Goal: Task Accomplishment & Management: Complete application form

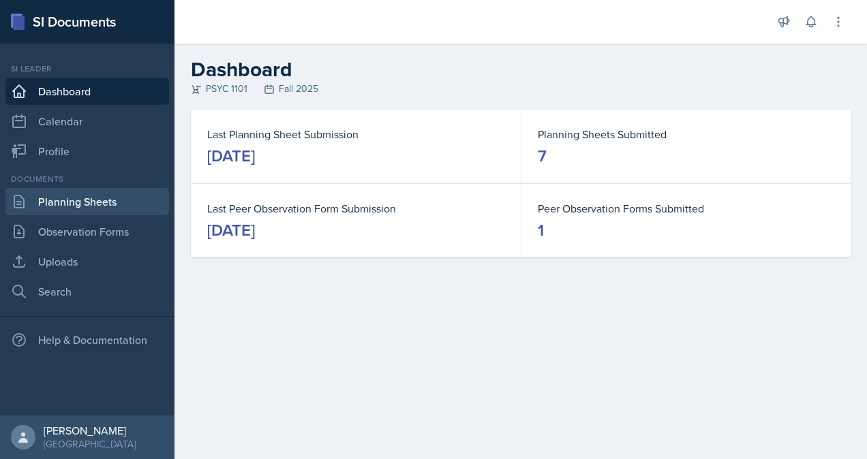
click at [102, 206] on link "Planning Sheets" at bounding box center [87, 201] width 164 height 27
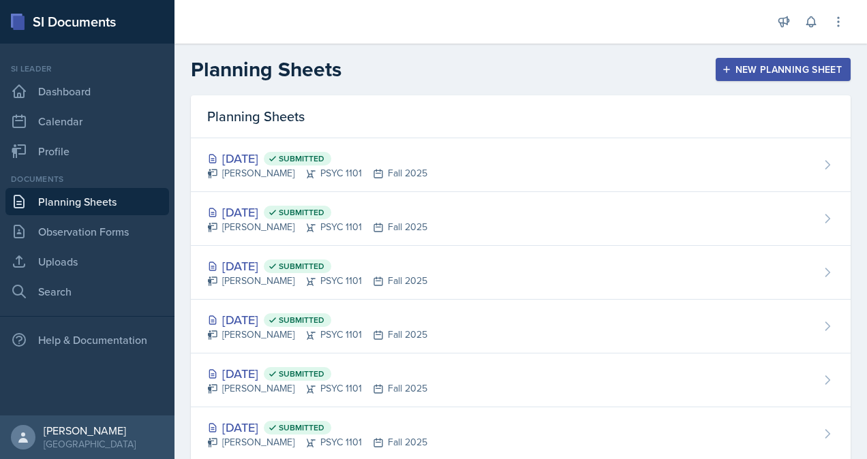
click at [736, 66] on div "New Planning Sheet" at bounding box center [783, 69] width 117 height 11
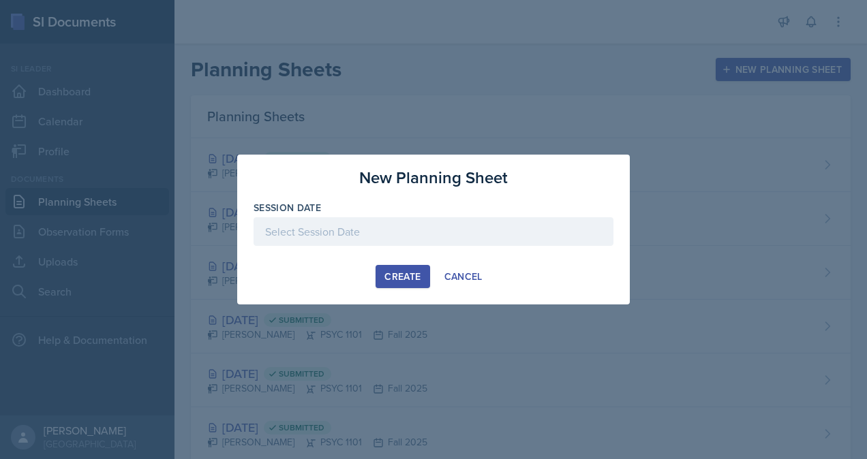
click at [383, 227] on div at bounding box center [434, 231] width 360 height 29
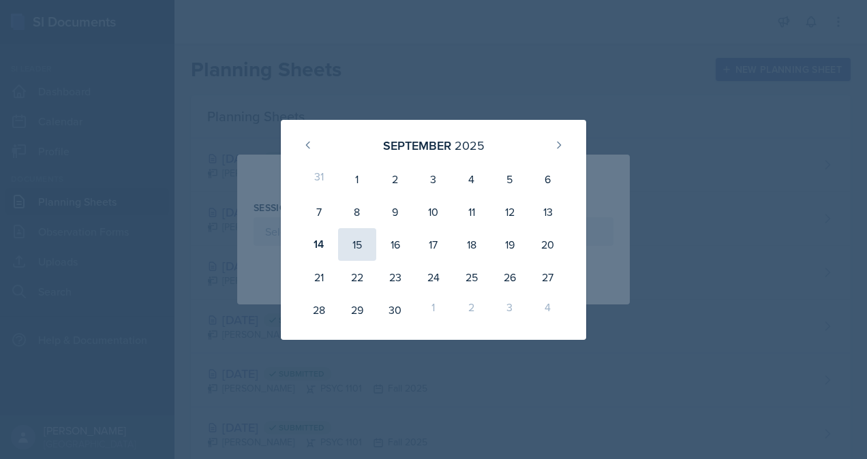
click at [361, 249] on div "15" at bounding box center [357, 244] width 38 height 33
type input "[DATE]"
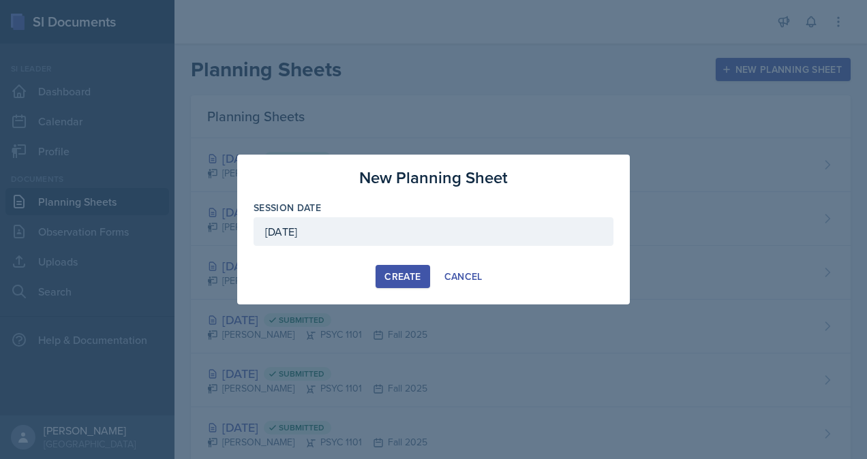
click at [409, 277] on div "Create" at bounding box center [403, 276] width 36 height 11
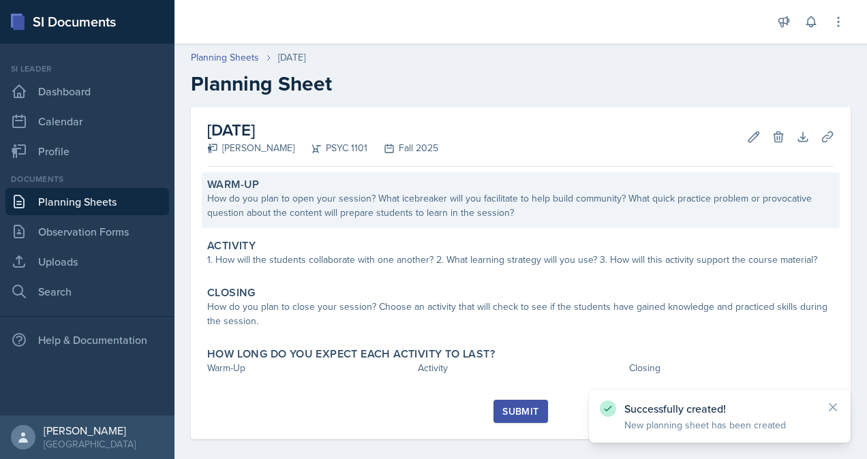
click at [329, 198] on div "How do you plan to open your session? What icebreaker will you facilitate to he…" at bounding box center [520, 206] width 627 height 29
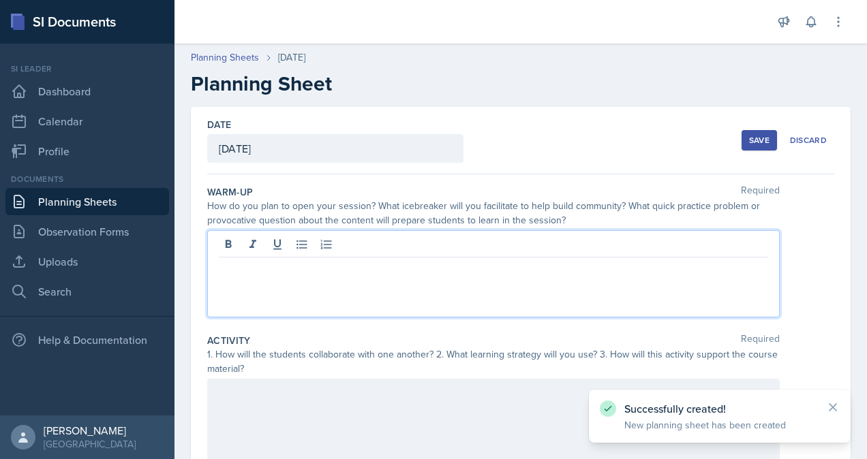
click at [360, 243] on div at bounding box center [493, 273] width 573 height 87
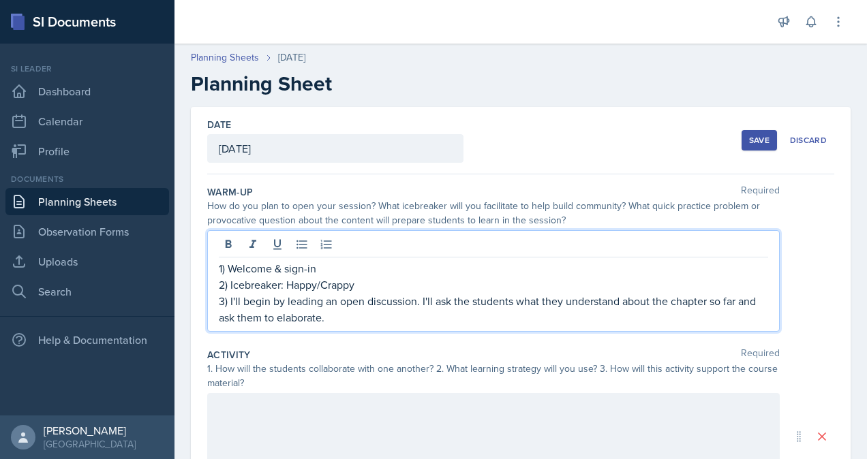
click at [457, 393] on div at bounding box center [493, 436] width 573 height 87
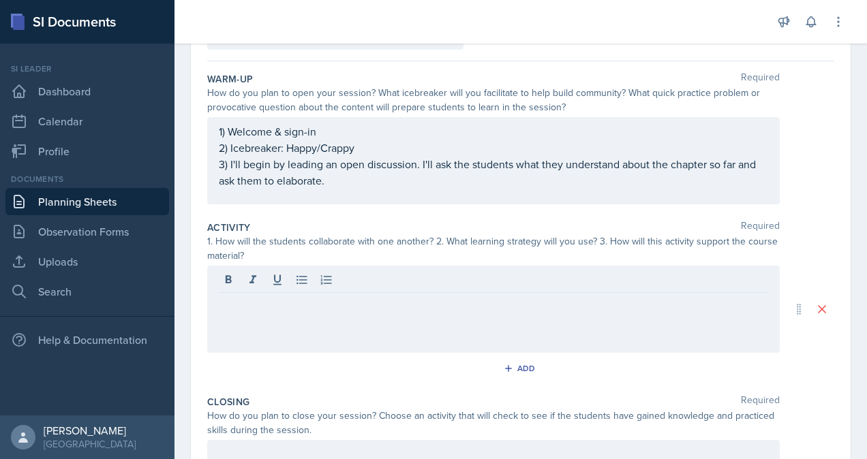
scroll to position [117, 0]
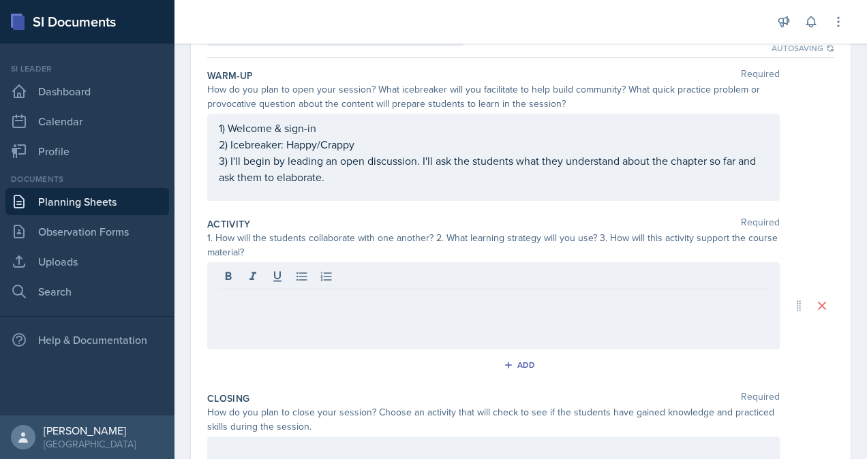
click at [503, 288] on div at bounding box center [493, 278] width 549 height 22
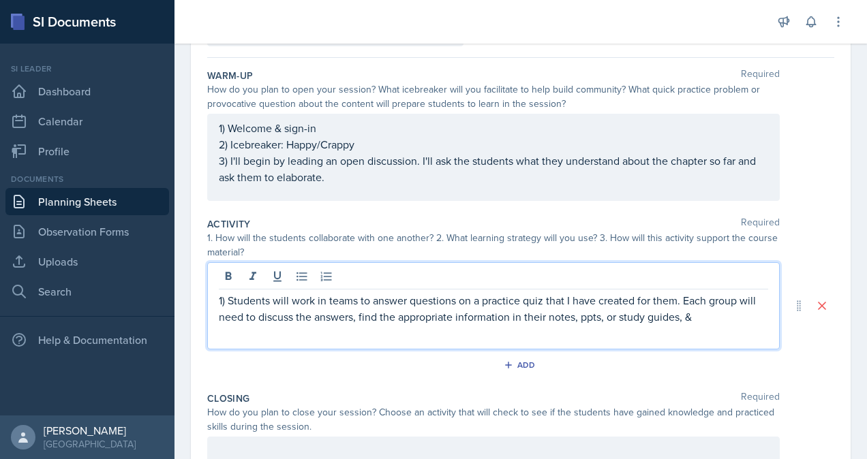
click at [714, 320] on p "1) Students will work in teams to answer questions on a practice quiz that I ha…" at bounding box center [493, 308] width 549 height 33
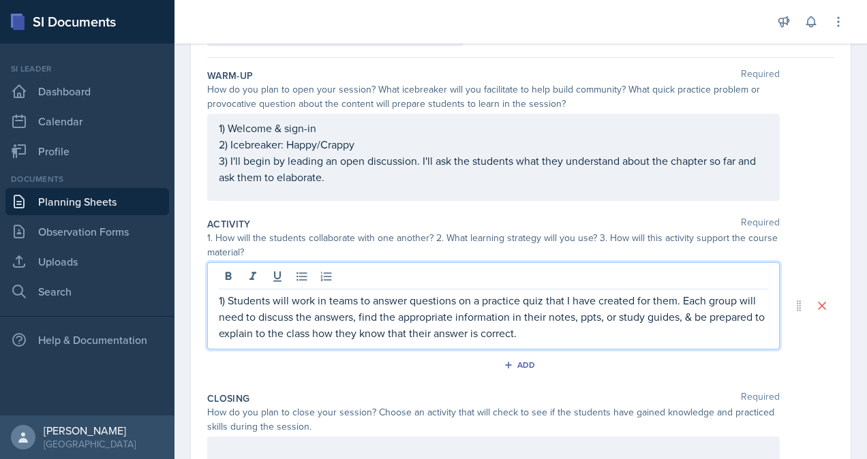
drag, startPoint x: 603, startPoint y: 331, endPoint x: 569, endPoint y: 322, distance: 35.2
drag, startPoint x: 569, startPoint y: 322, endPoint x: 561, endPoint y: 335, distance: 14.4
click at [561, 335] on p "1) Students will work in teams to answer questions on a practice quiz that I ha…" at bounding box center [493, 316] width 549 height 49
drag, startPoint x: 638, startPoint y: 333, endPoint x: 657, endPoint y: 331, distance: 19.2
drag, startPoint x: 657, startPoint y: 331, endPoint x: 639, endPoint y: 330, distance: 18.5
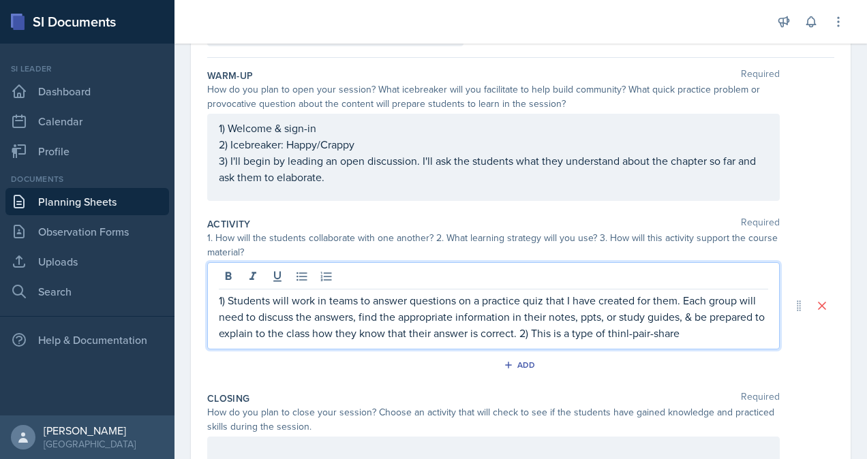
drag, startPoint x: 639, startPoint y: 330, endPoint x: 675, endPoint y: 348, distance: 40.2
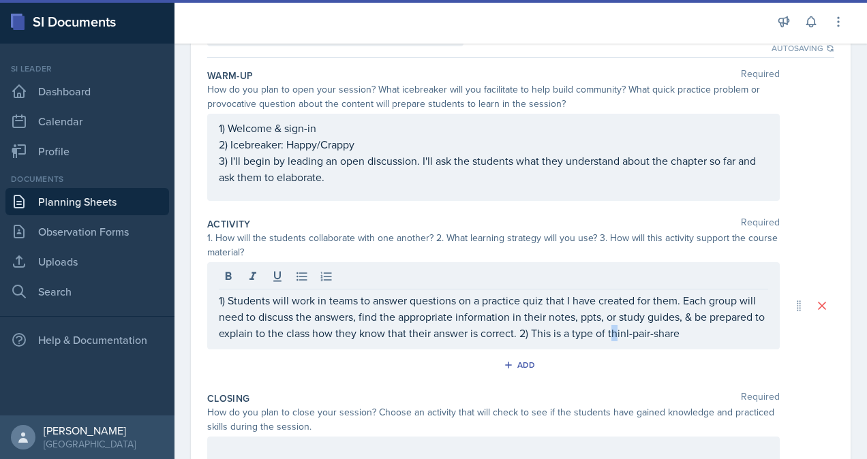
drag, startPoint x: 675, startPoint y: 348, endPoint x: 628, endPoint y: 327, distance: 51.3
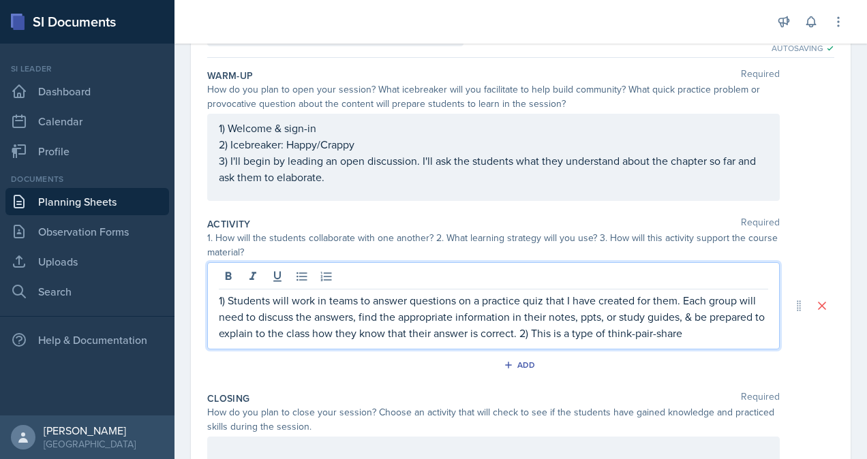
click at [712, 327] on p "1) Students will work in teams to answer questions on a practice quiz that I ha…" at bounding box center [493, 316] width 549 height 49
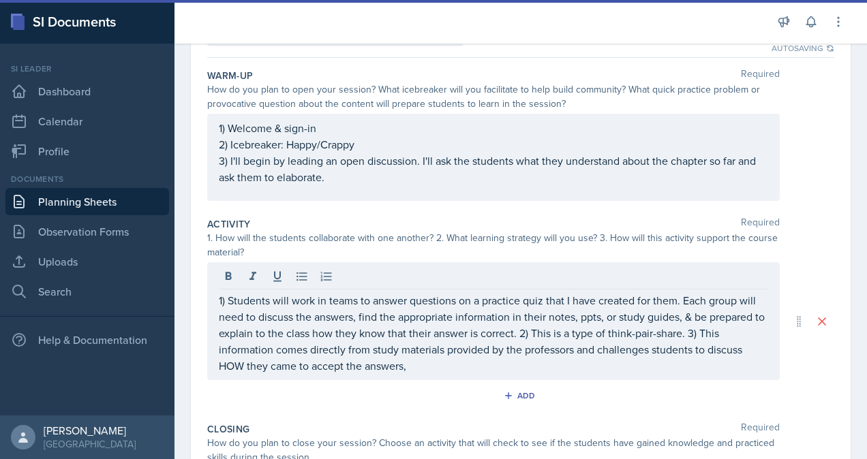
drag, startPoint x: 865, startPoint y: 295, endPoint x: 794, endPoint y: 369, distance: 102.7
click at [794, 369] on div "1) Students will work in teams to answer questions on a practice quiz that I ha…" at bounding box center [520, 321] width 627 height 118
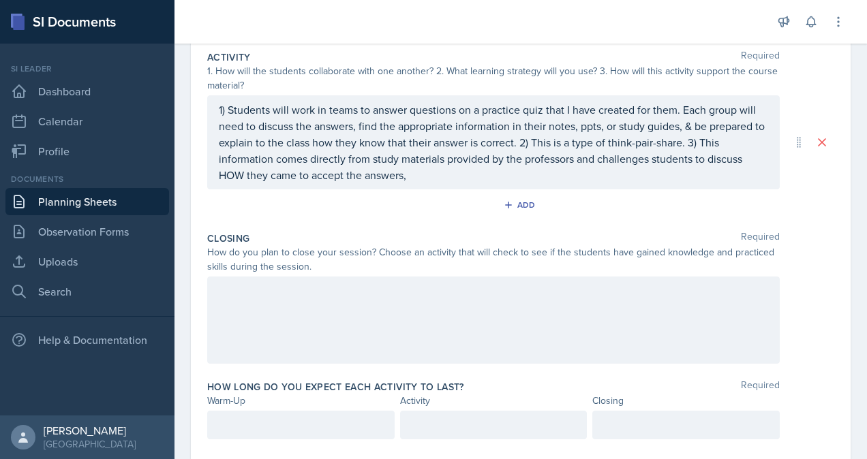
scroll to position [316, 0]
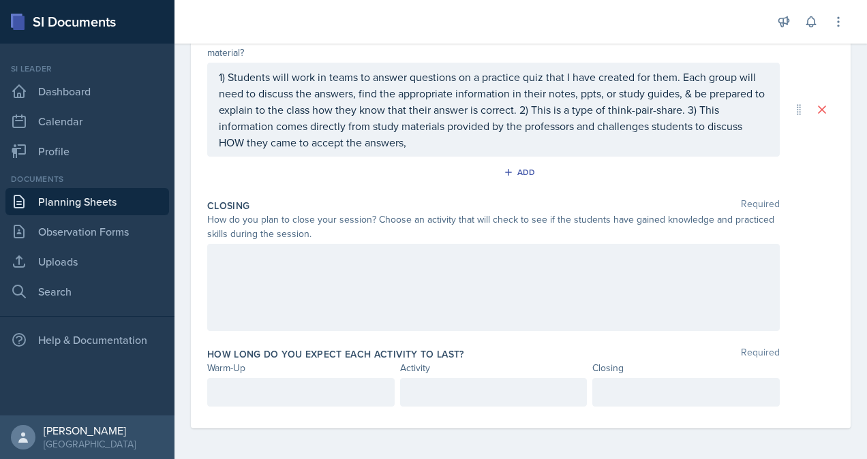
click at [612, 240] on div "Closing Required How do you plan to close your session? Choose an activity that…" at bounding box center [520, 268] width 627 height 149
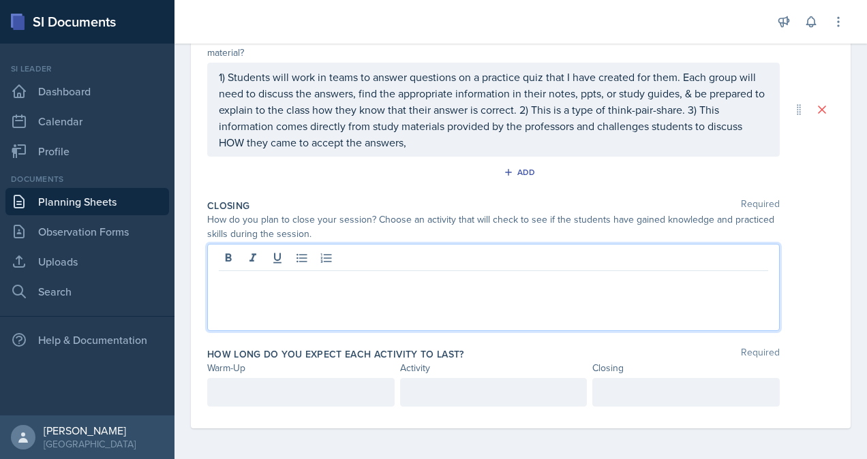
click at [618, 260] on div at bounding box center [493, 287] width 573 height 87
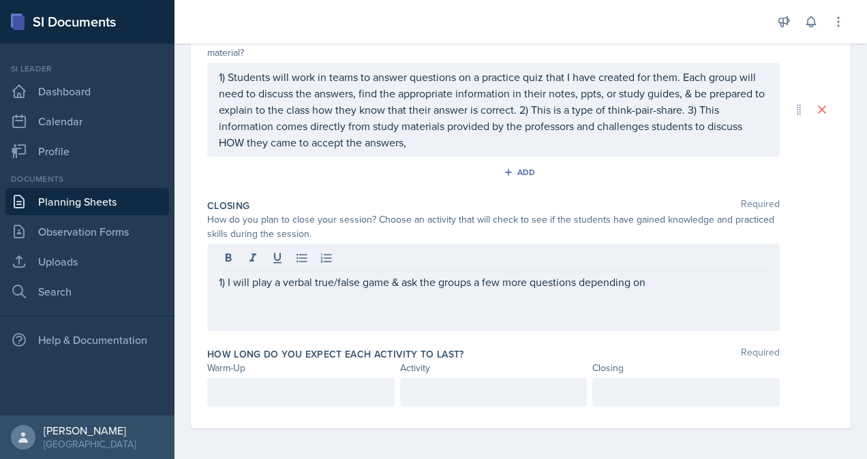
drag, startPoint x: 666, startPoint y: 290, endPoint x: 624, endPoint y: 301, distance: 43.7
click at [624, 301] on div "1) I will play a verbal true/false game & ask the groups a few more questions d…" at bounding box center [493, 287] width 573 height 87
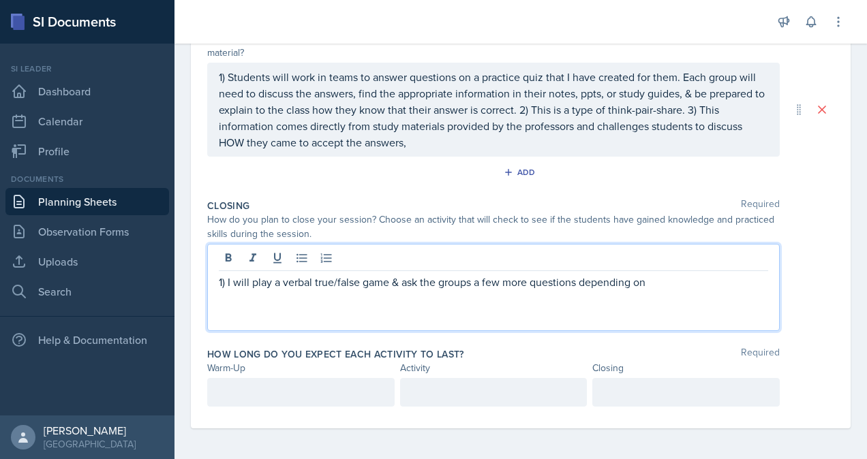
click at [676, 280] on p "1) I will play a verbal true/false game & ask the groups a few more questions d…" at bounding box center [493, 282] width 549 height 16
click at [342, 301] on p "1) I will play a verbal true/false game & ask the groups a few more questions d…" at bounding box center [493, 290] width 549 height 33
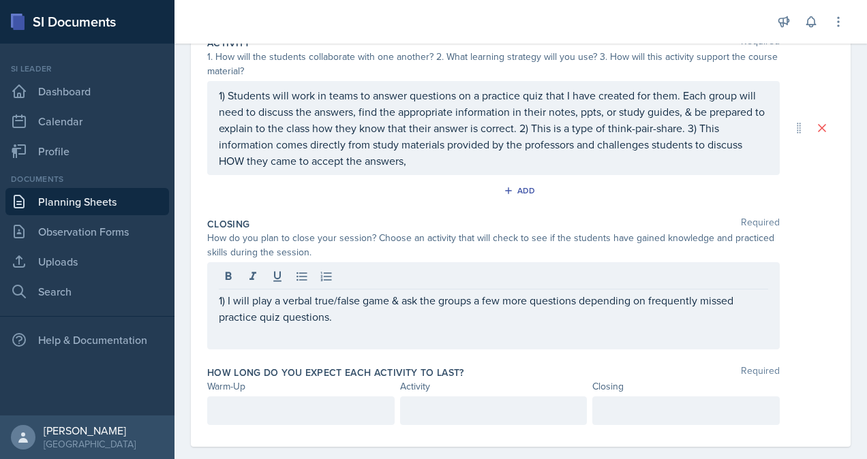
scroll to position [322, 0]
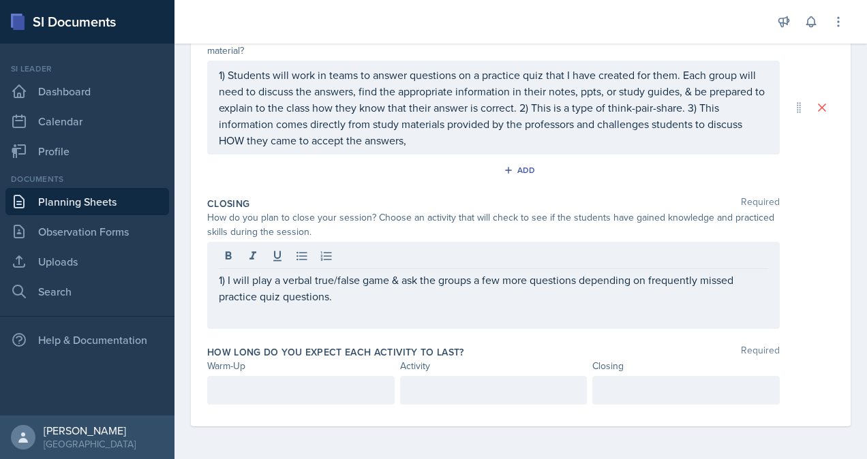
click at [322, 399] on p at bounding box center [301, 390] width 164 height 16
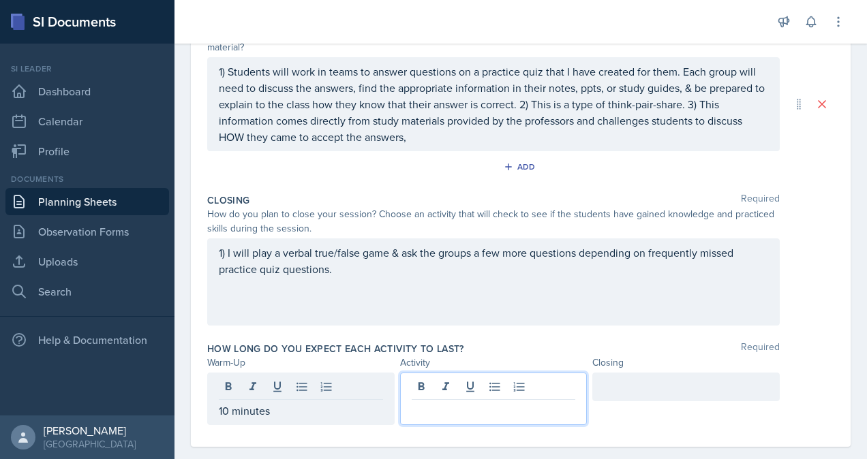
click at [483, 393] on div at bounding box center [493, 399] width 187 height 52
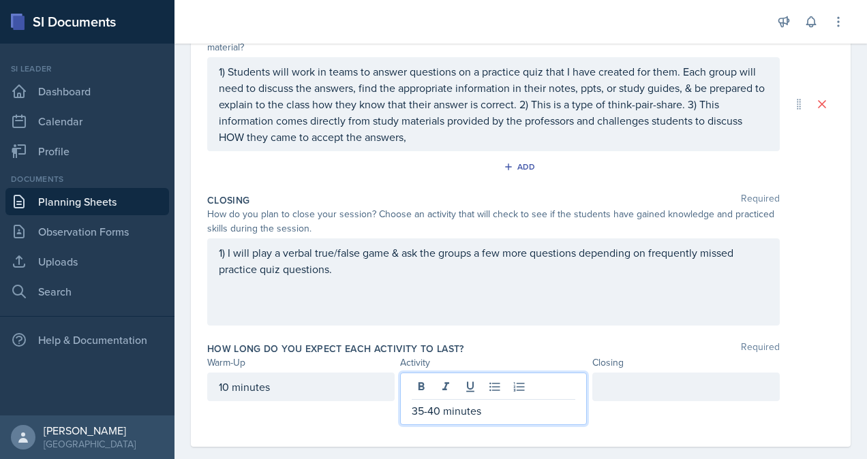
click at [643, 387] on div at bounding box center [685, 387] width 187 height 29
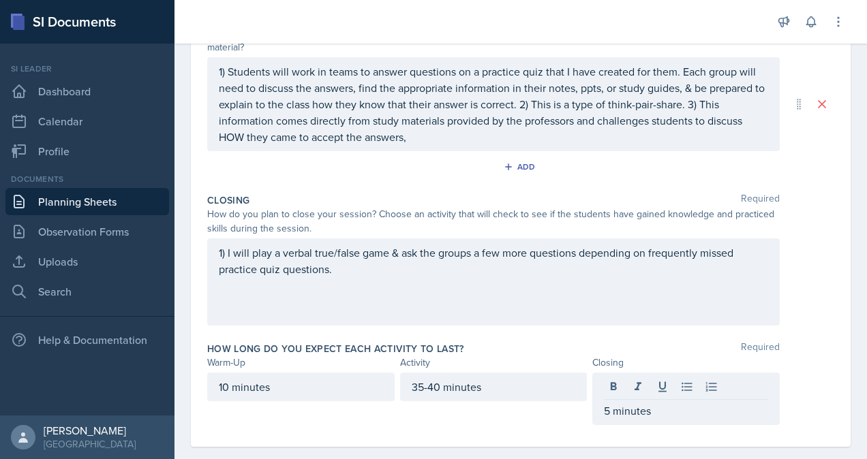
click at [802, 347] on div "How long do you expect each activity to last? Required" at bounding box center [520, 349] width 627 height 14
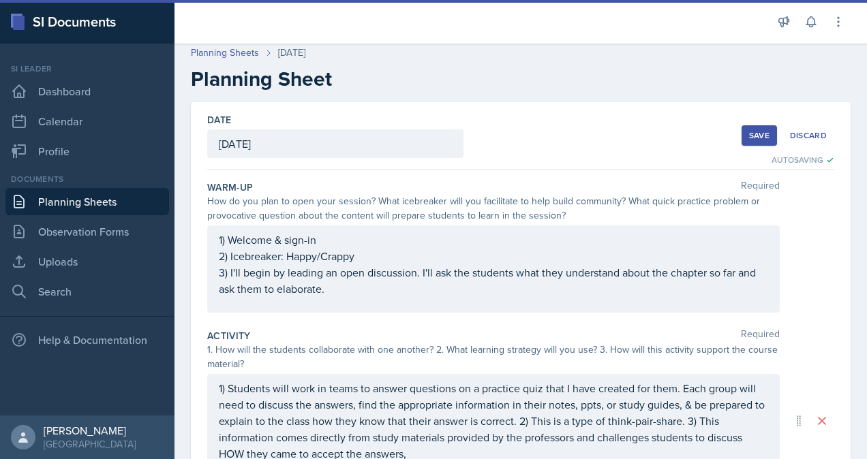
scroll to position [3, 0]
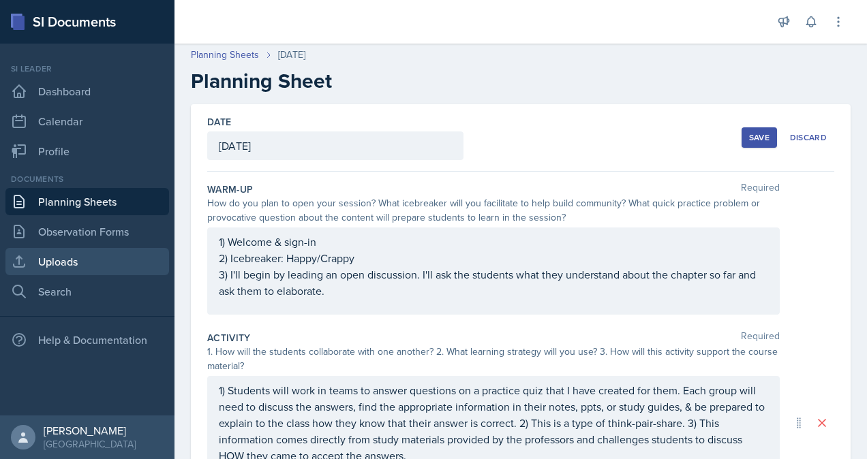
click at [96, 258] on link "Uploads" at bounding box center [87, 261] width 164 height 27
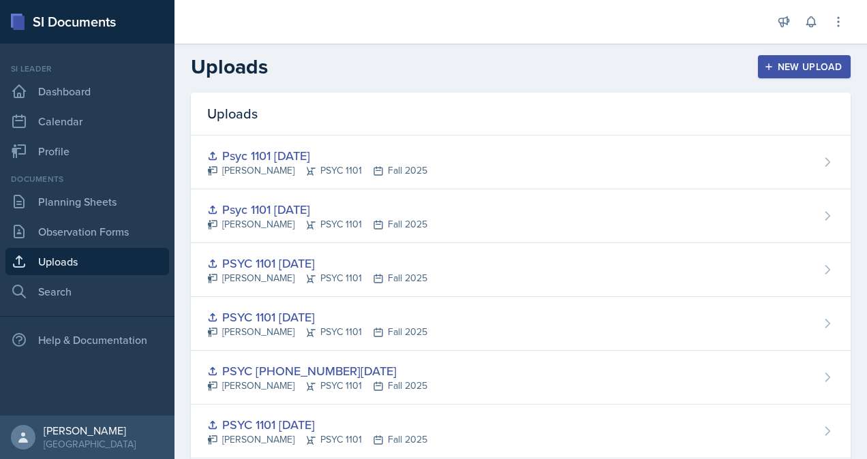
click at [777, 66] on div "New Upload" at bounding box center [805, 66] width 76 height 11
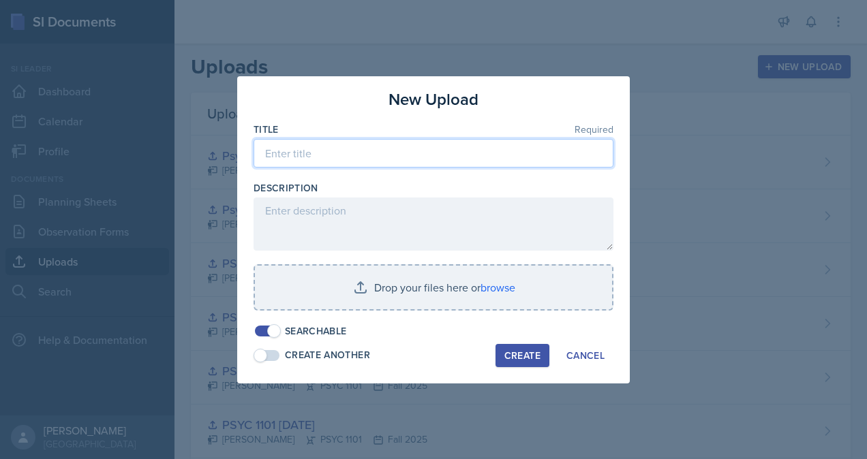
click at [367, 155] on input at bounding box center [434, 153] width 360 height 29
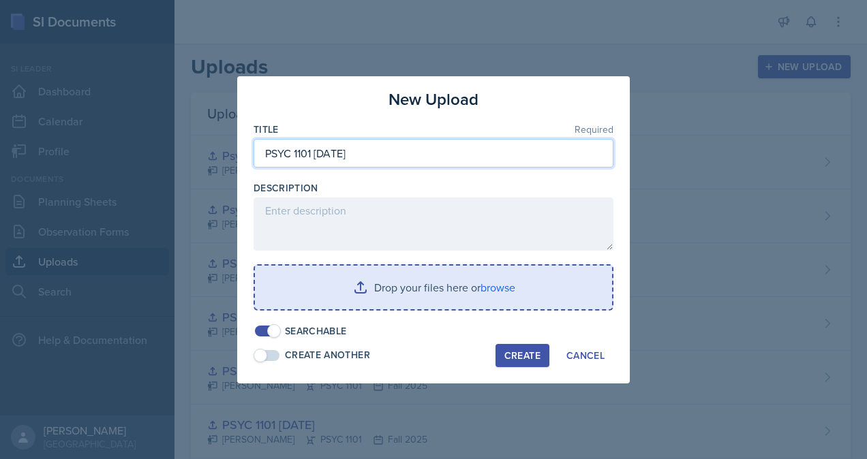
type input "PSYC 1101 [DATE]"
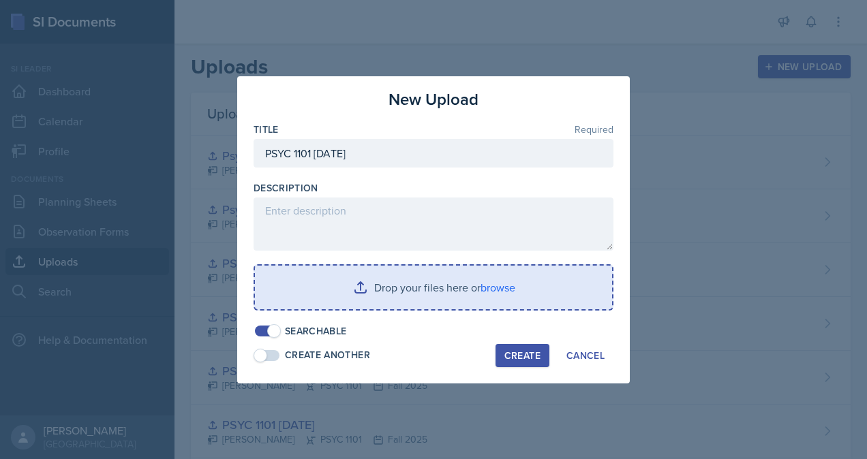
click at [509, 286] on input "file" at bounding box center [433, 288] width 357 height 44
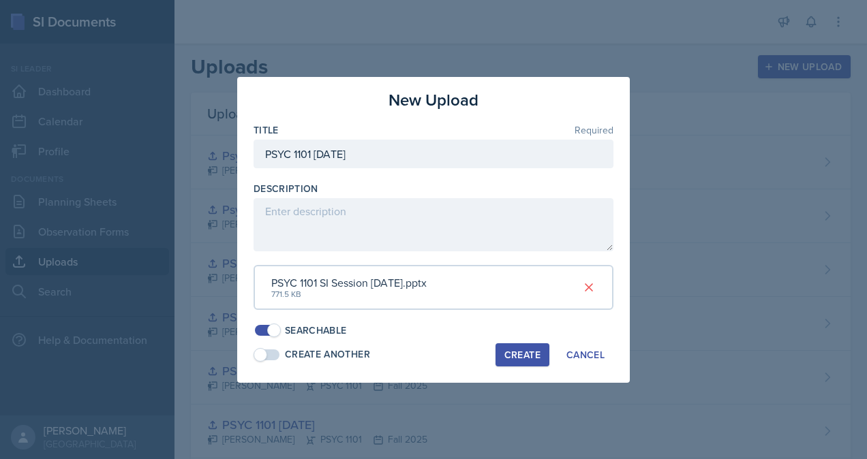
click at [536, 357] on div "Create" at bounding box center [522, 355] width 36 height 11
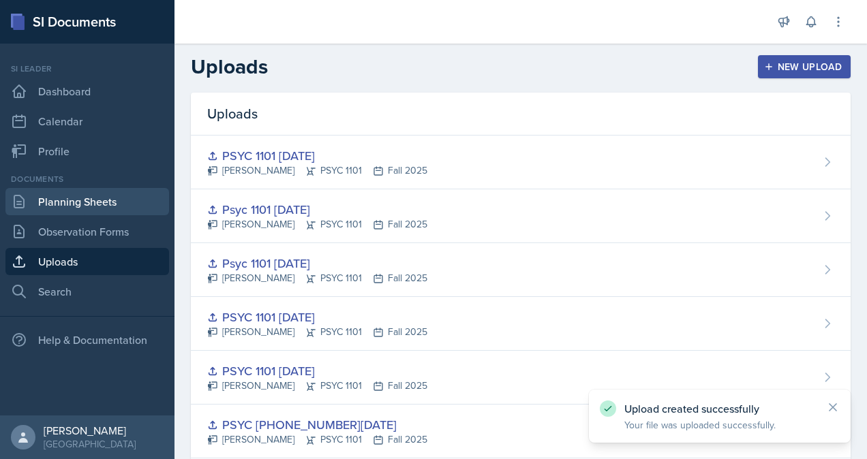
click at [135, 202] on link "Planning Sheets" at bounding box center [87, 201] width 164 height 27
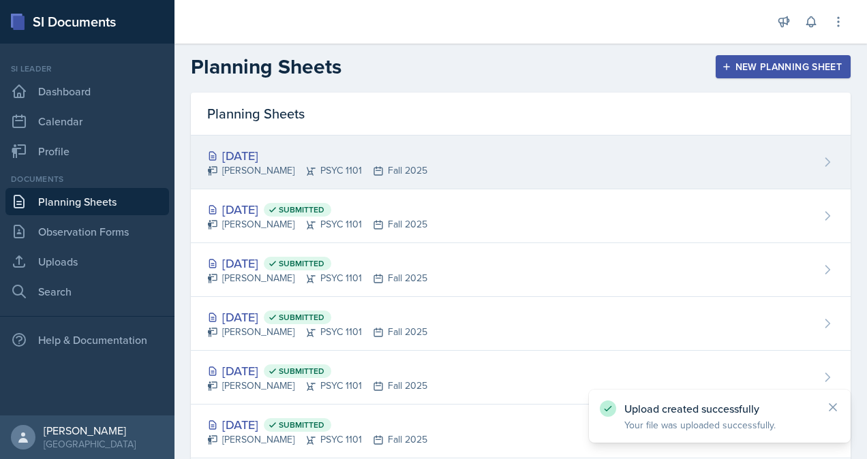
click at [352, 173] on div "[PERSON_NAME] PSYC 1101 Fall 2025" at bounding box center [317, 171] width 220 height 14
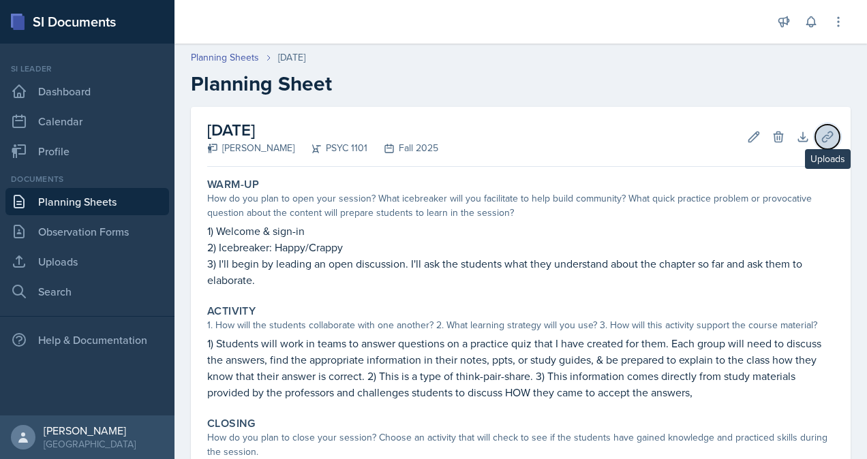
click at [821, 142] on icon at bounding box center [828, 137] width 14 height 14
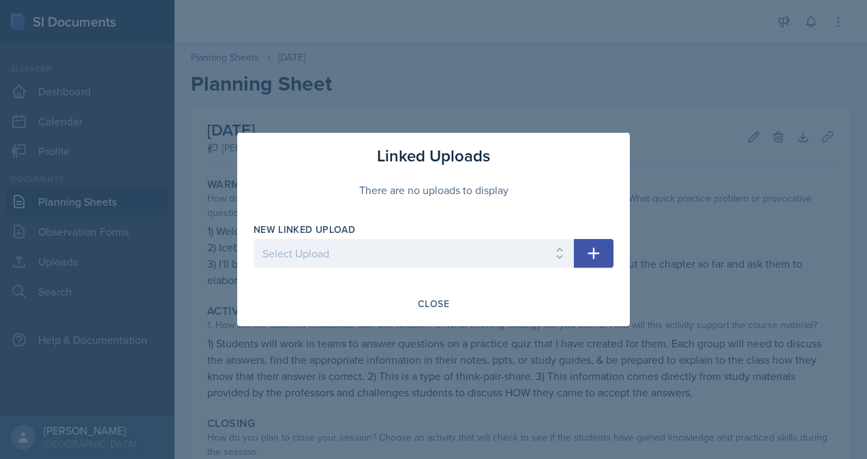
click at [592, 257] on icon "button" at bounding box center [594, 253] width 16 height 16
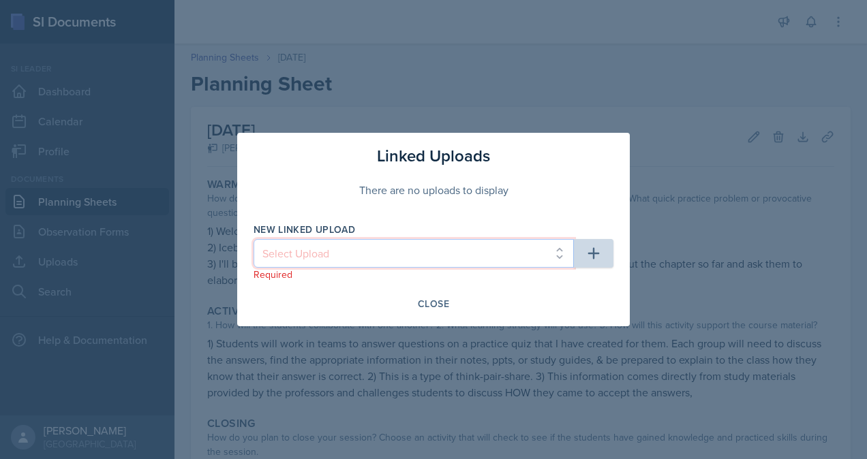
click at [534, 245] on select "Select Upload [PERSON_NAME] PSYC 1101 [DATE] PSYC [PHONE_NUMBER][DATE] PSYC 110…" at bounding box center [414, 253] width 320 height 29
select select "38a75eb0-5549-4d91-a822-cd44bf067862"
click at [254, 239] on select "Select Upload [PERSON_NAME] PSYC 1101 [DATE] PSYC [PHONE_NUMBER][DATE] PSYC 110…" at bounding box center [414, 253] width 320 height 29
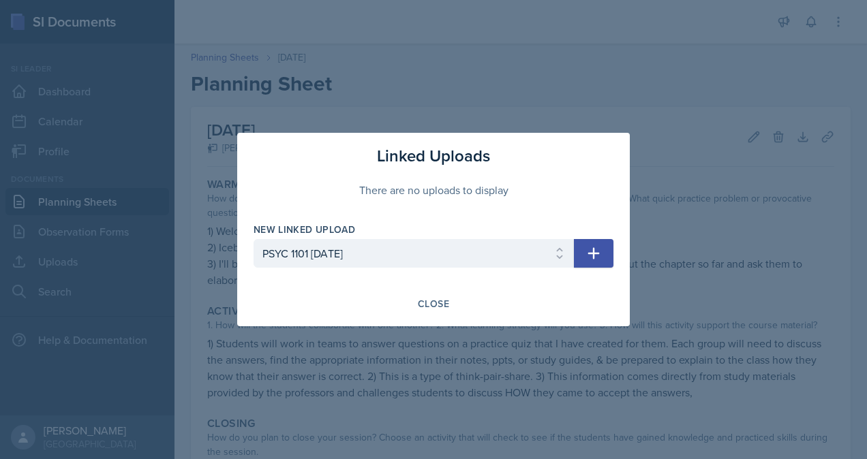
click at [596, 250] on icon "button" at bounding box center [594, 253] width 16 height 16
select select
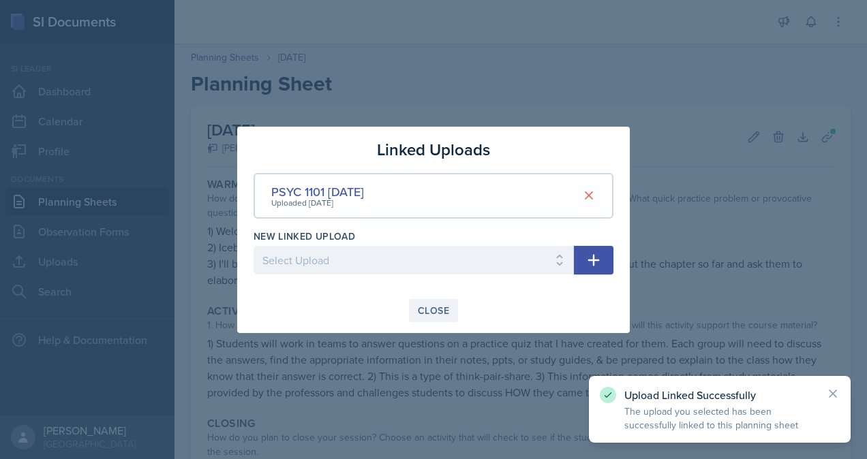
click at [438, 310] on div "Close" at bounding box center [433, 310] width 31 height 11
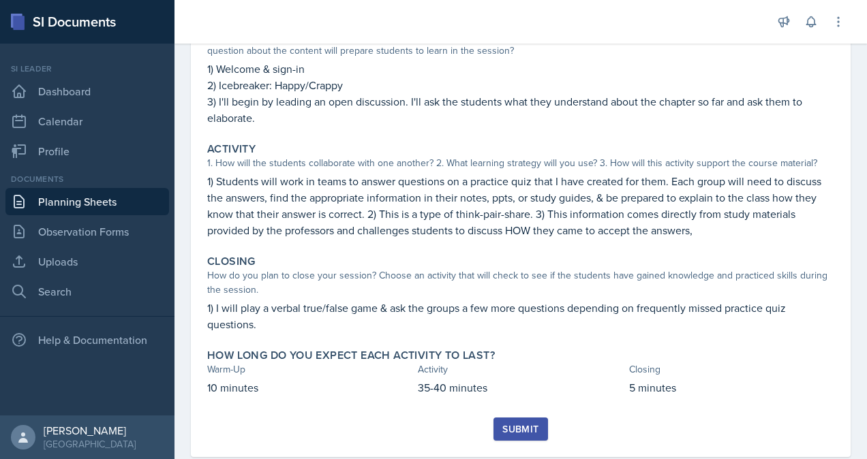
scroll to position [192, 0]
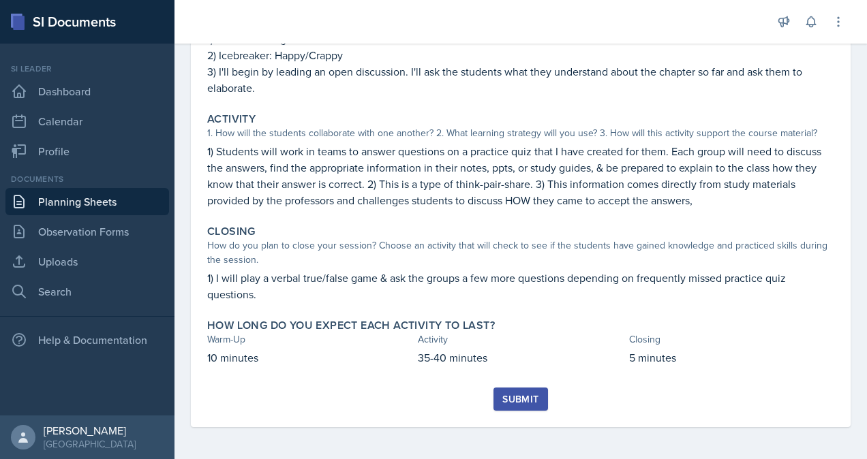
click at [511, 407] on button "Submit" at bounding box center [521, 399] width 54 height 23
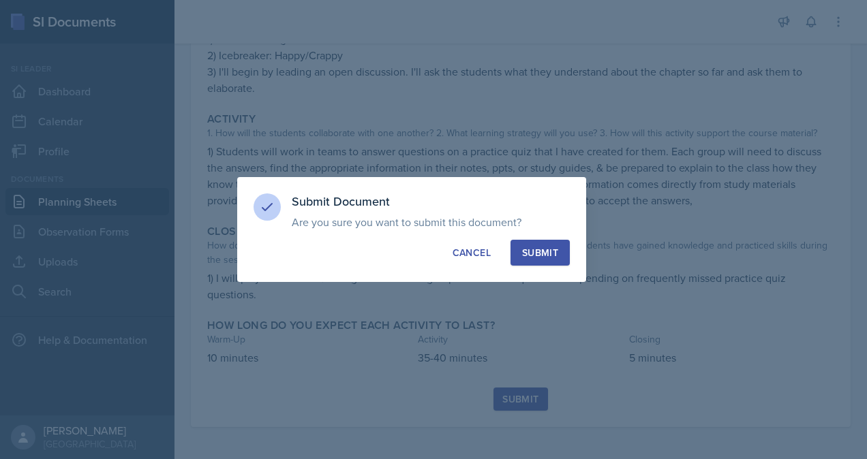
click at [556, 252] on div "Submit" at bounding box center [540, 253] width 36 height 14
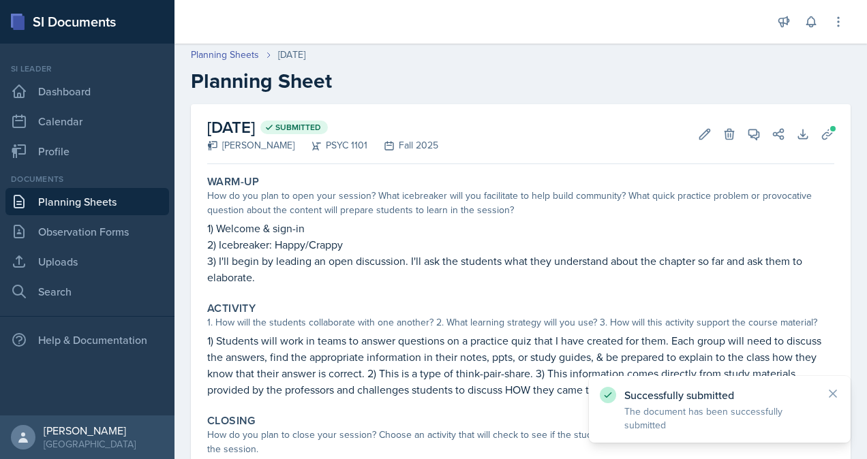
scroll to position [0, 0]
